Goal: Communication & Community: Connect with others

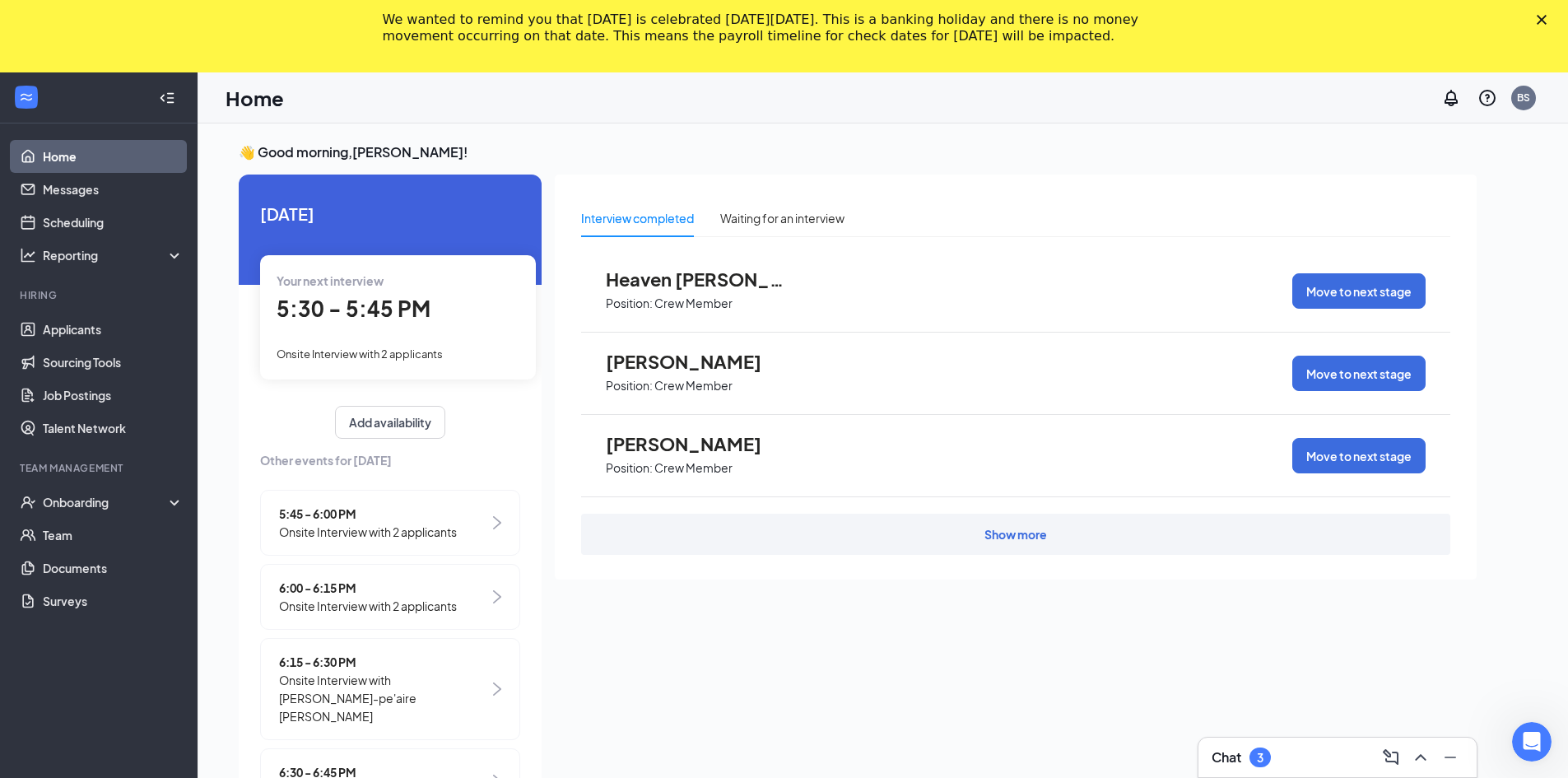
click at [1547, 18] on polygon "Close" at bounding box center [1541, 19] width 10 height 10
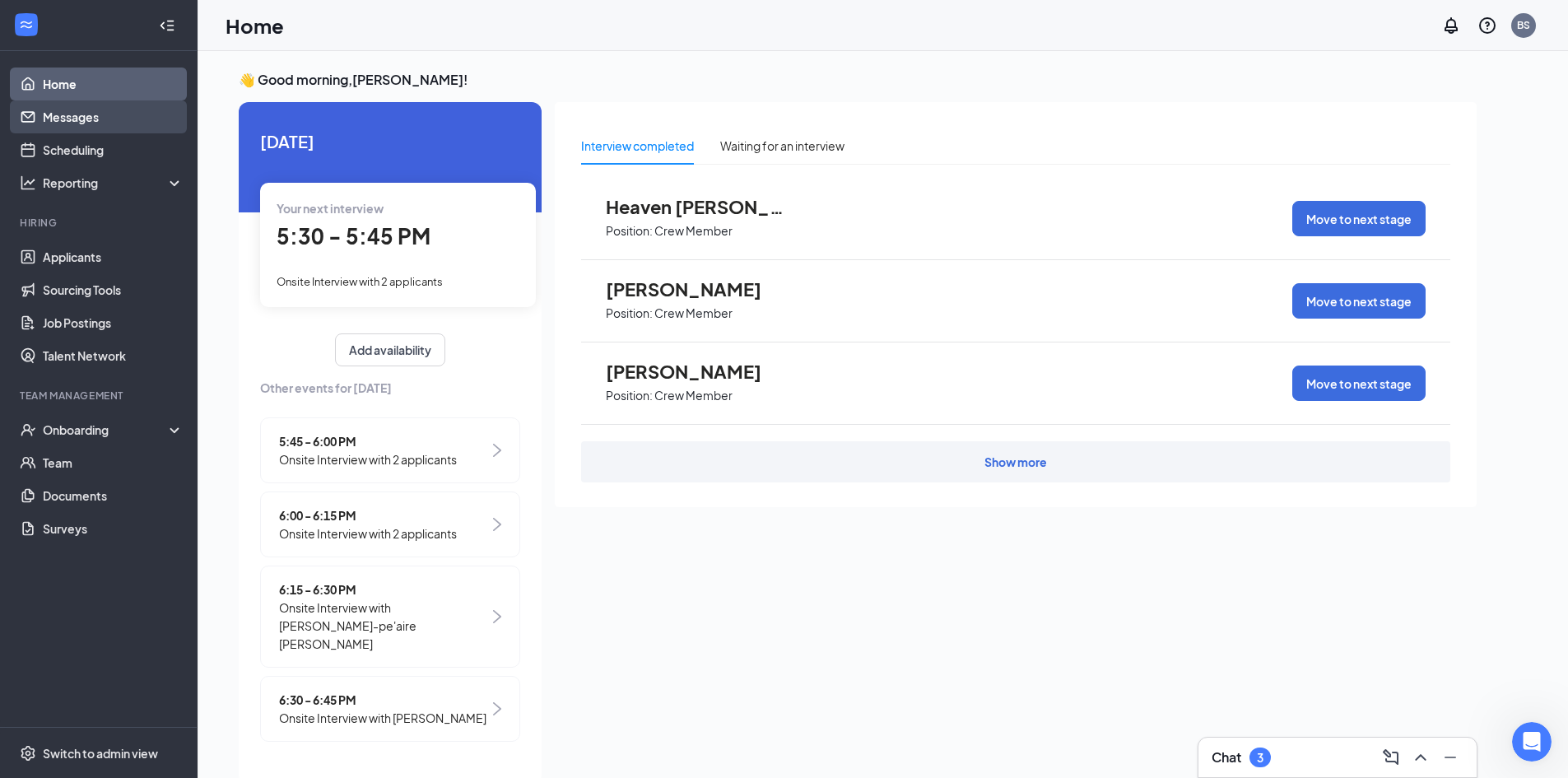
click at [123, 119] on link "Messages" at bounding box center [113, 117] width 141 height 33
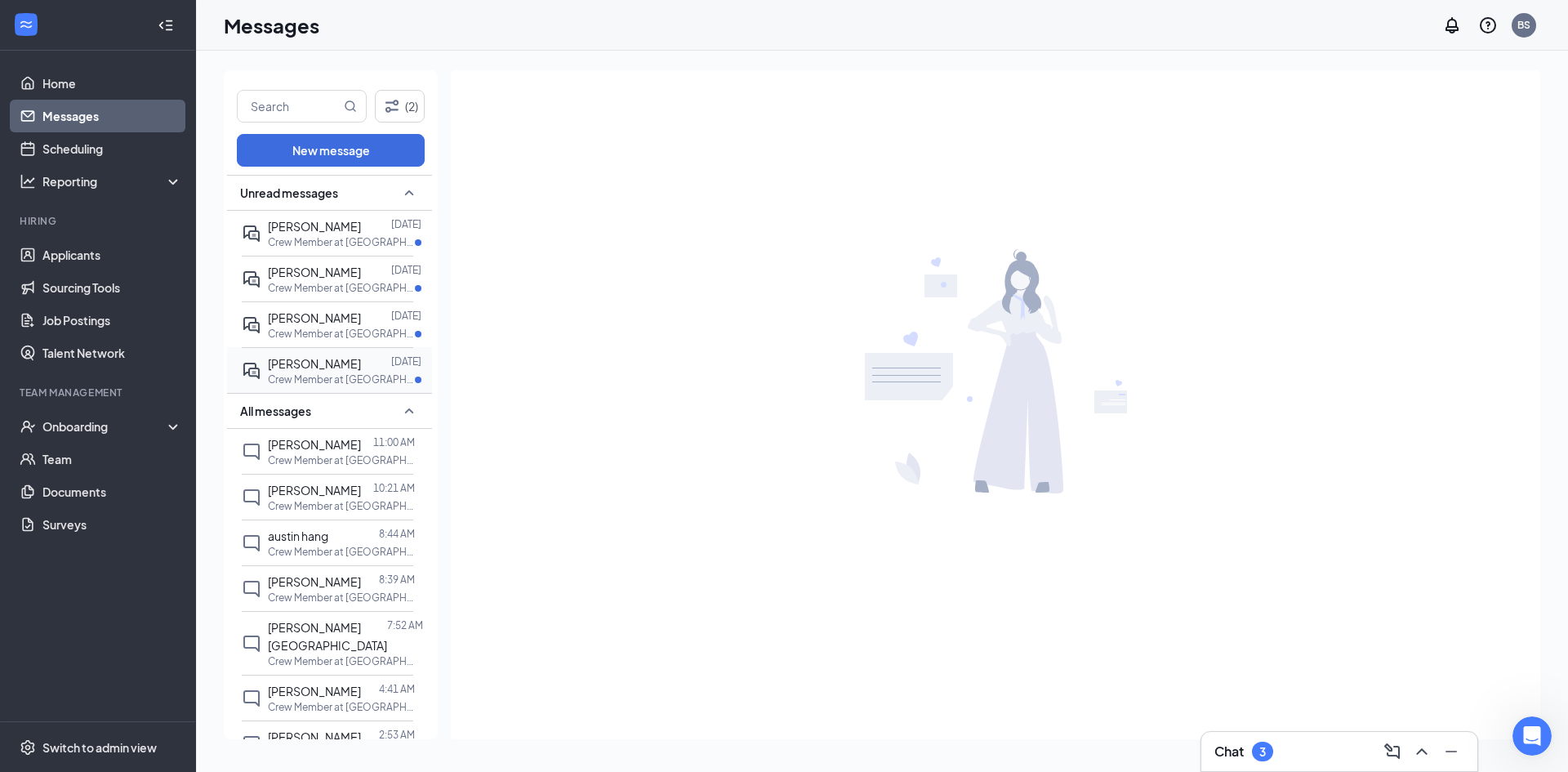
click at [330, 368] on span "[PERSON_NAME]" at bounding box center [314, 363] width 93 height 15
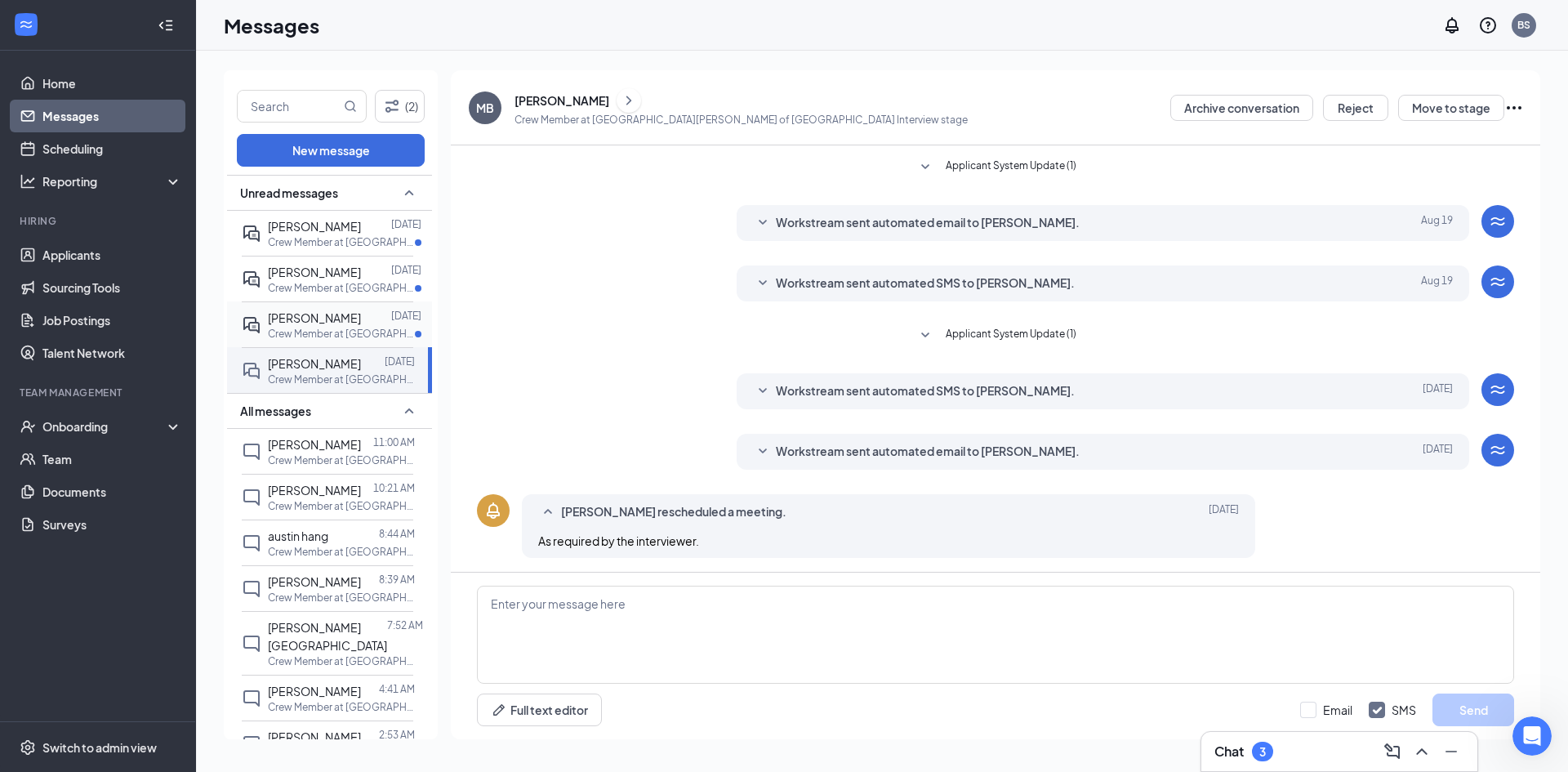
scroll to position [260, 0]
click at [336, 327] on p "Crew Member at [GEOGRAPHIC_DATA][PERSON_NAME] of [GEOGRAPHIC_DATA]" at bounding box center [341, 334] width 147 height 14
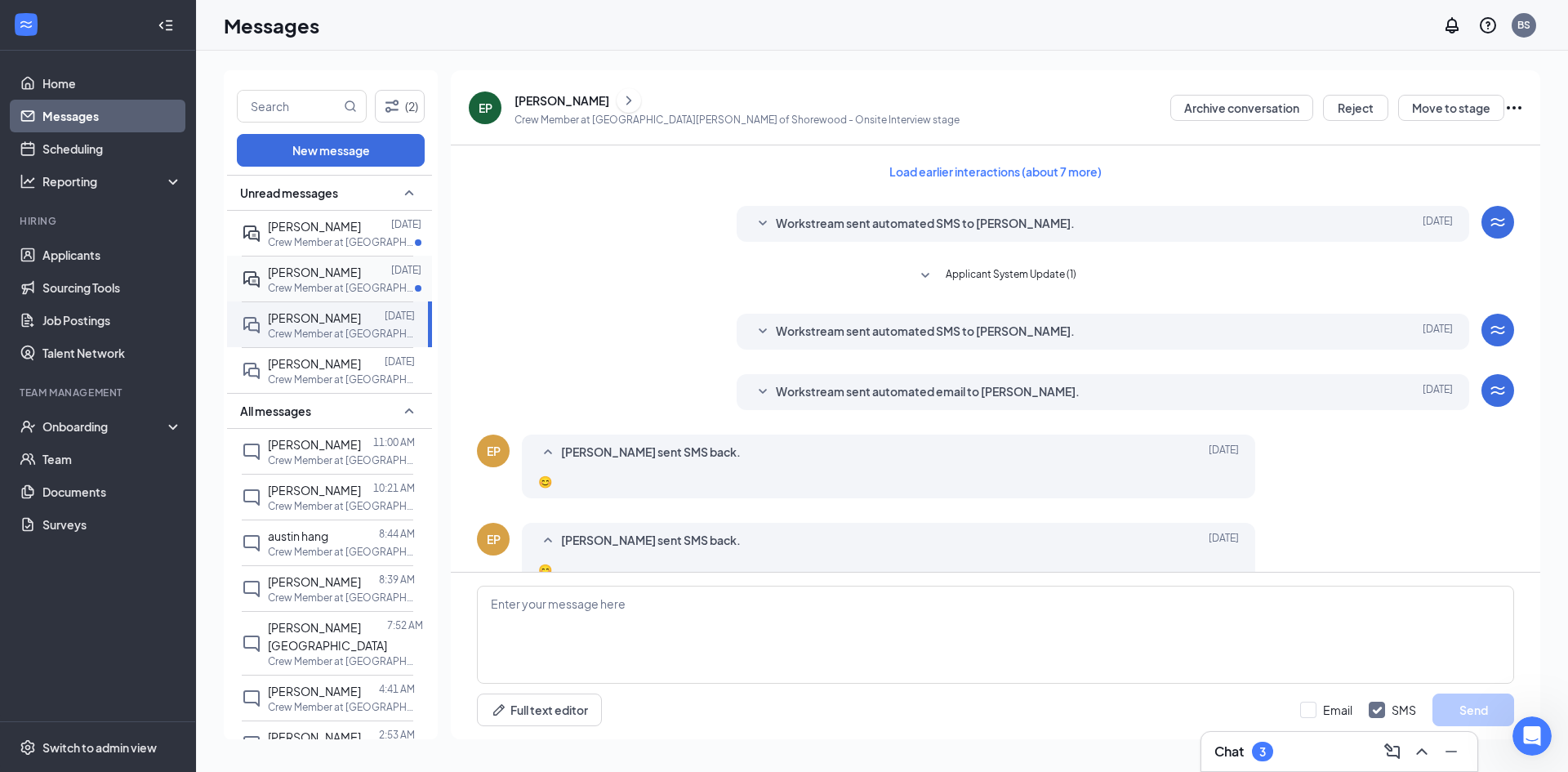
click at [356, 282] on p "Crew Member at [GEOGRAPHIC_DATA][PERSON_NAME] of [GEOGRAPHIC_DATA]" at bounding box center [341, 288] width 147 height 14
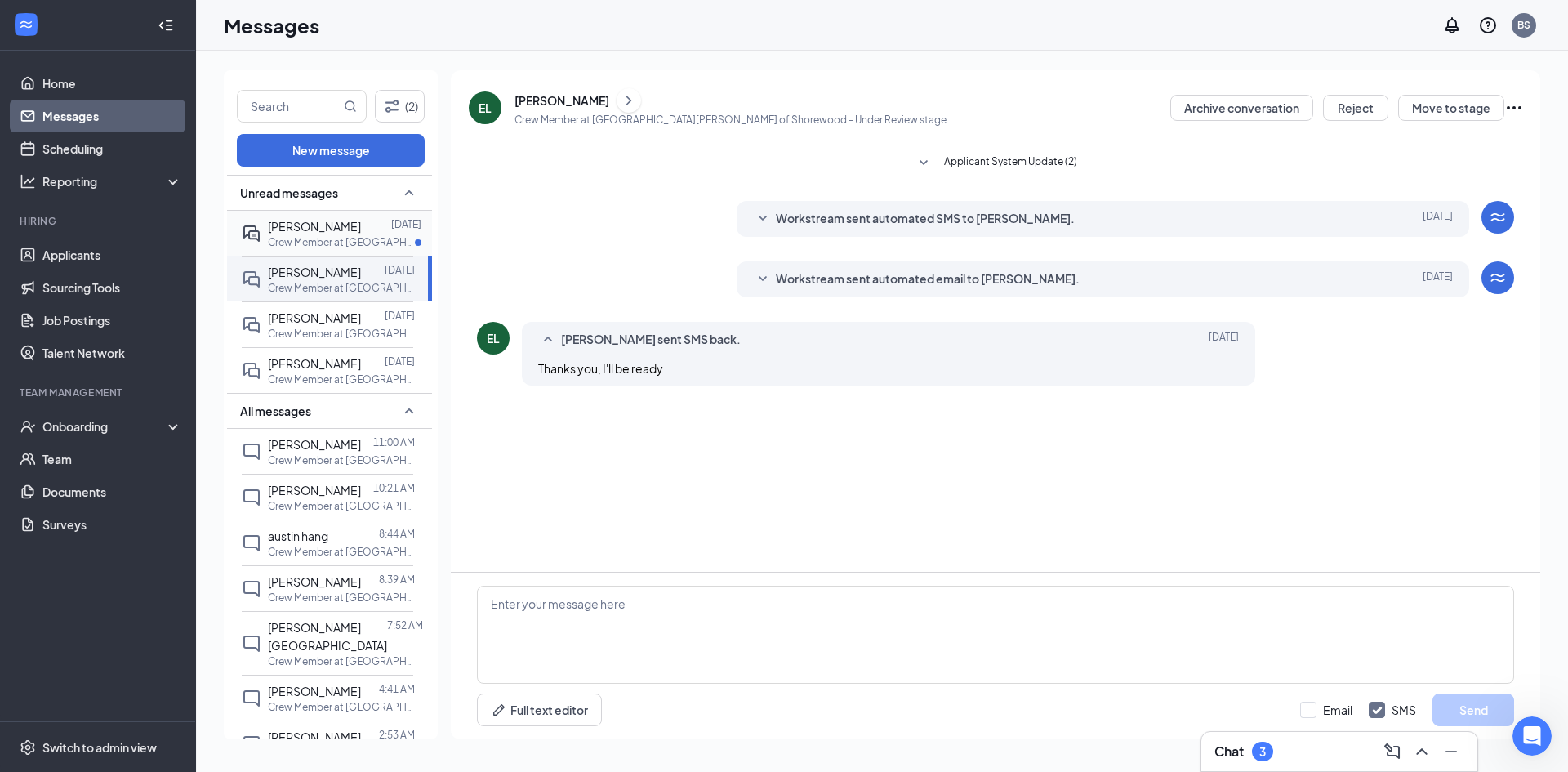
click at [355, 236] on p "Crew Member at [GEOGRAPHIC_DATA][PERSON_NAME] of [GEOGRAPHIC_DATA]" at bounding box center [341, 243] width 147 height 14
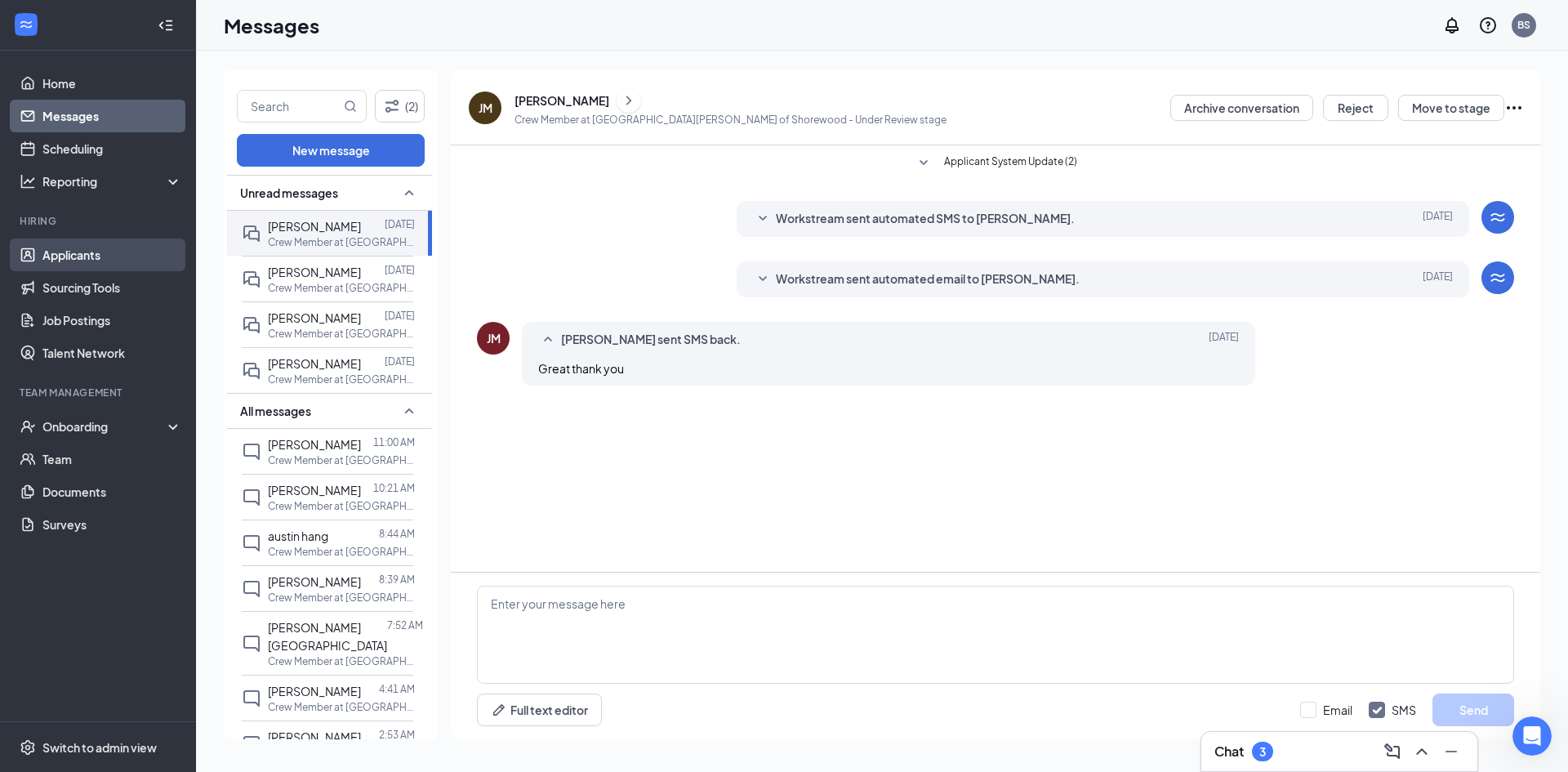
click at [44, 243] on link "Applicants" at bounding box center [112, 255] width 139 height 33
